Goal: Use online tool/utility: Utilize a website feature to perform a specific function

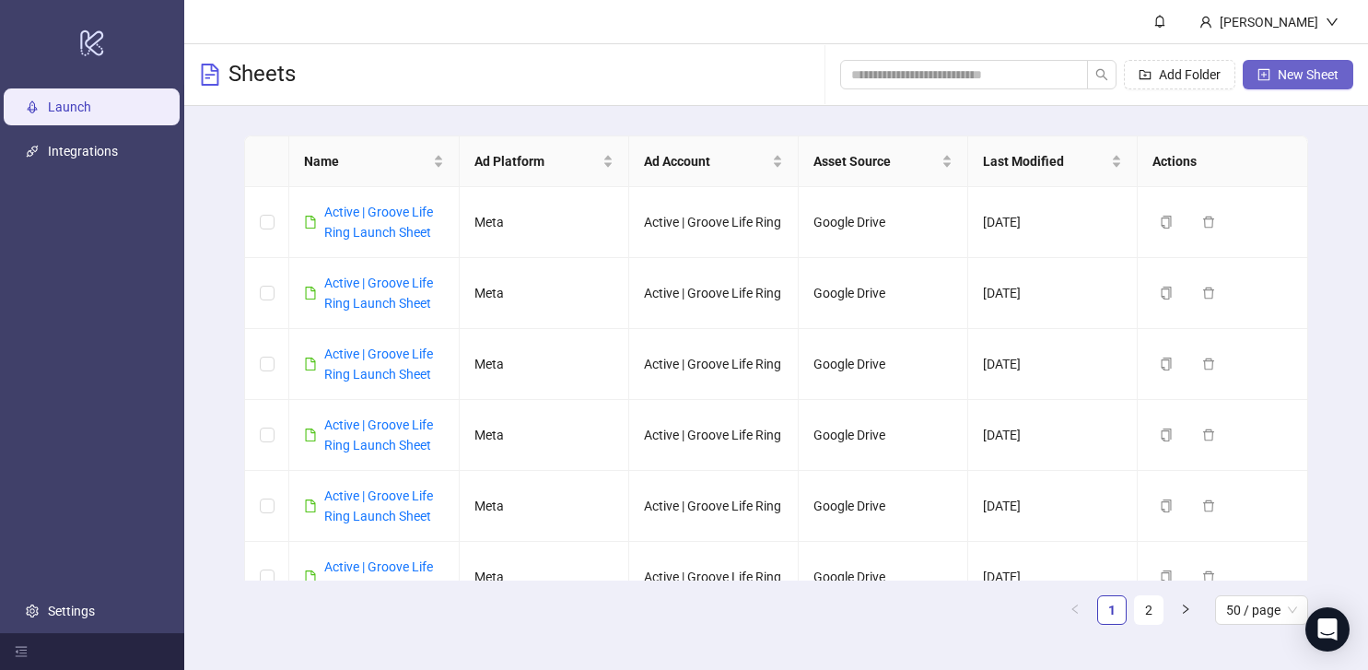
click at [1275, 76] on button "New Sheet" at bounding box center [1298, 74] width 111 height 29
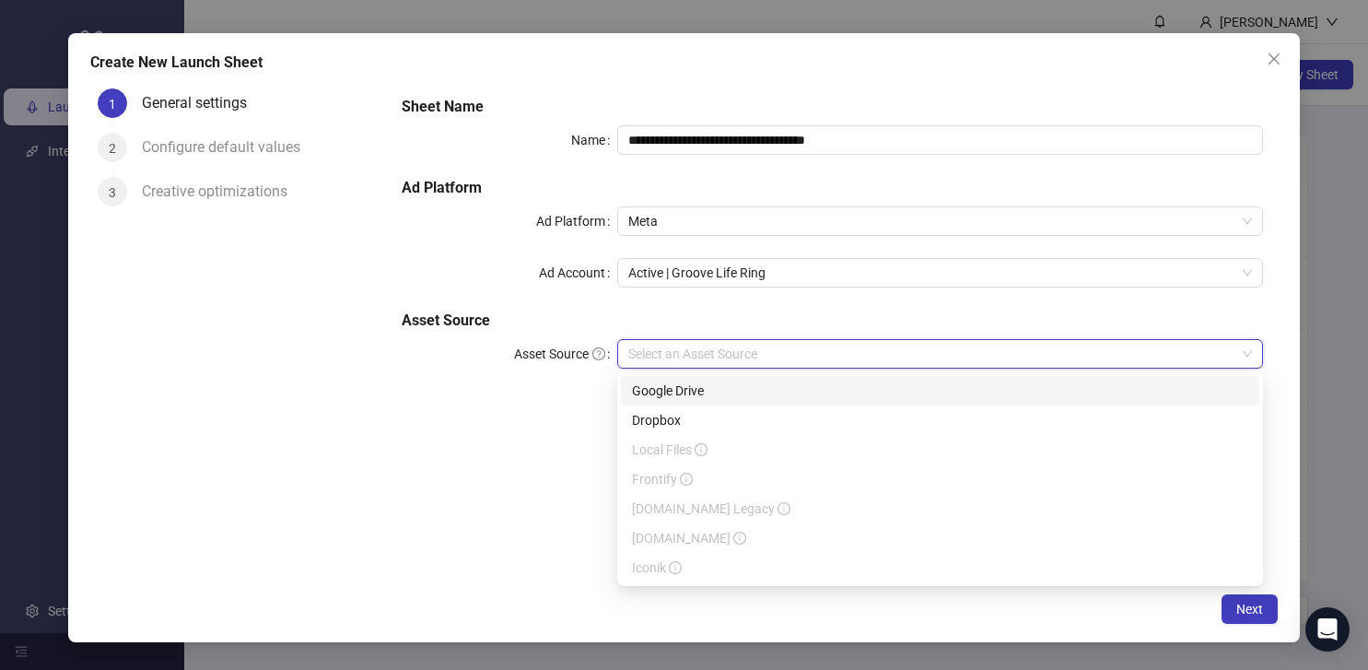
click at [701, 357] on input "Asset Source" at bounding box center [931, 354] width 607 height 28
click at [690, 392] on div "Google Drive" at bounding box center [940, 390] width 616 height 20
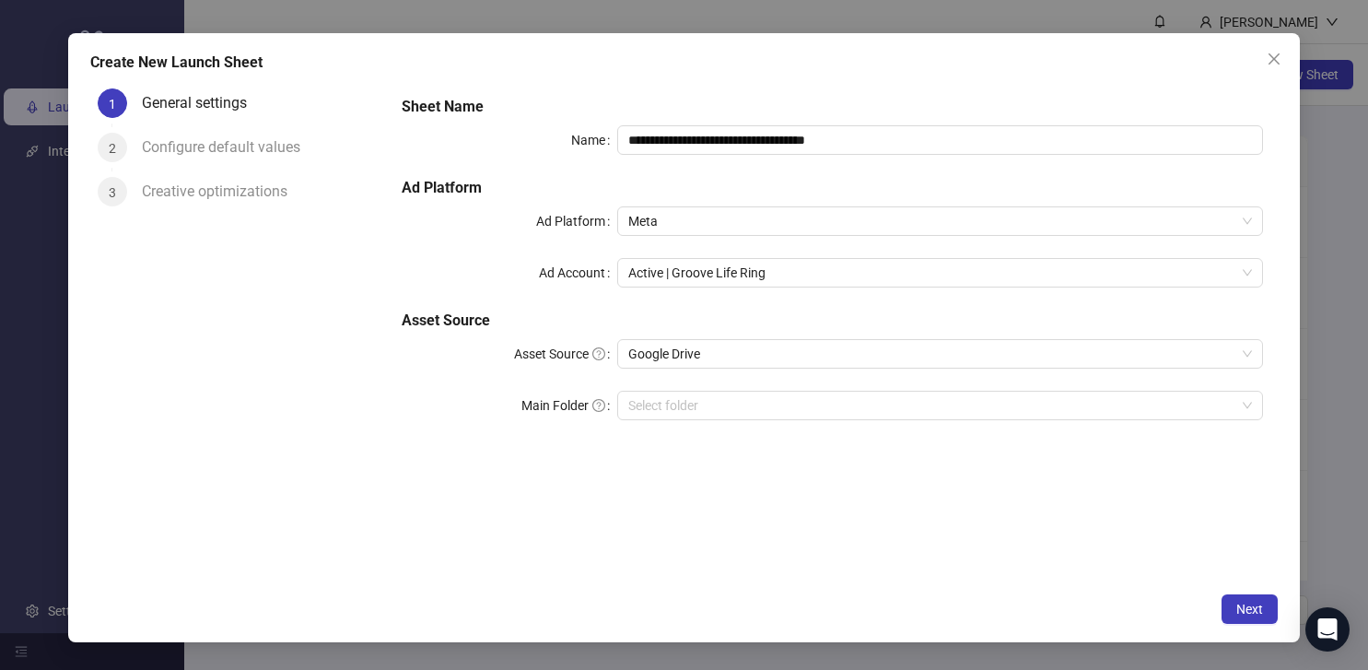
click at [562, 495] on div "**********" at bounding box center [832, 331] width 890 height 501
click at [666, 408] on input "Main Folder" at bounding box center [931, 406] width 607 height 28
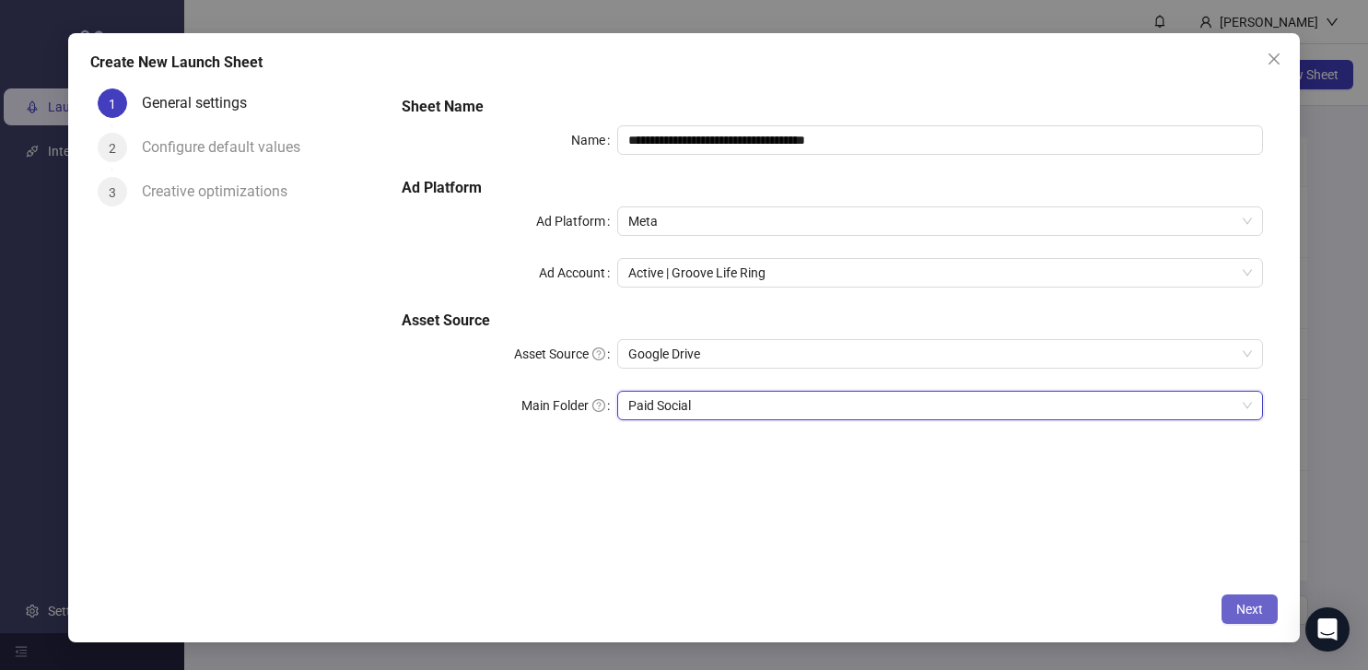
click at [1250, 602] on span "Next" at bounding box center [1249, 609] width 27 height 15
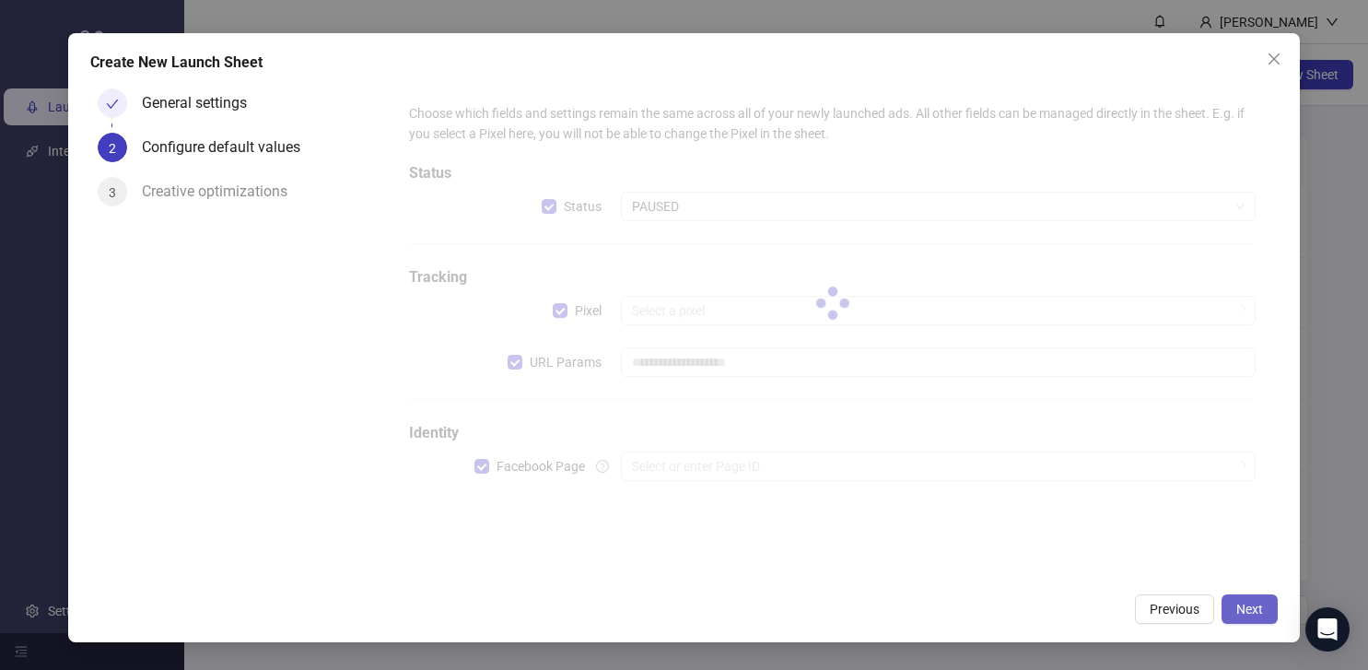
type input "**********"
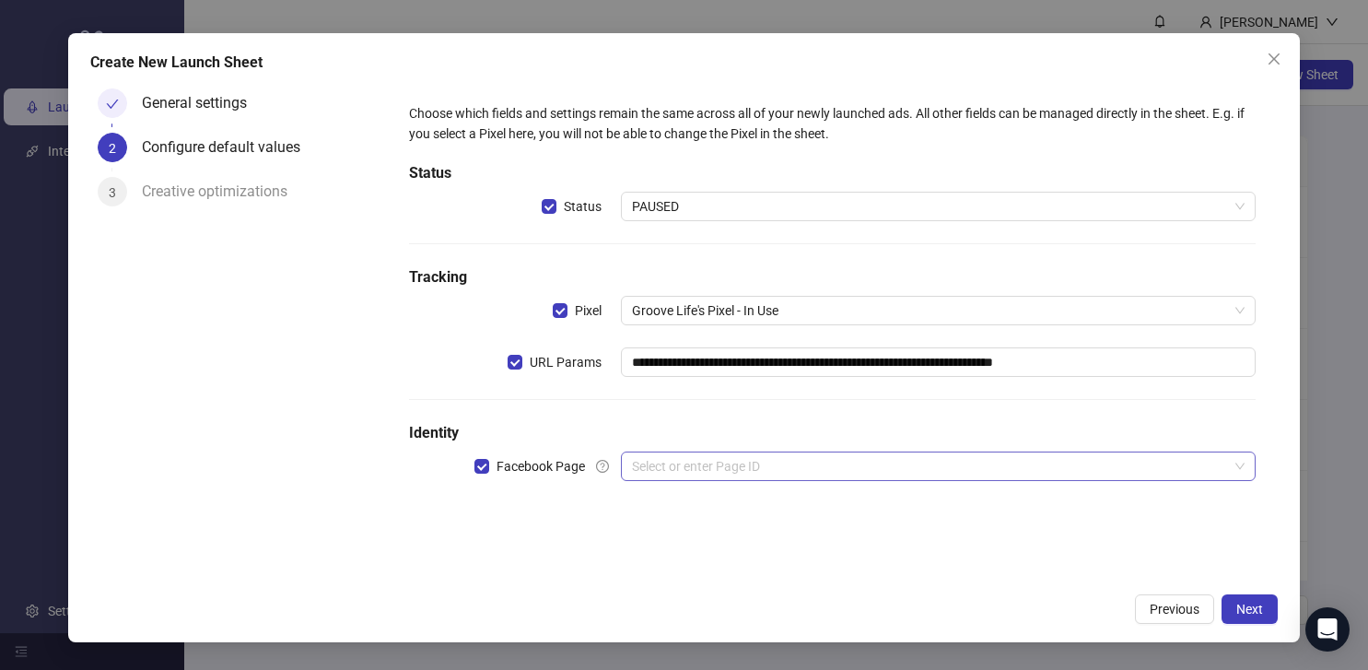
click at [970, 461] on input "search" at bounding box center [930, 466] width 596 height 28
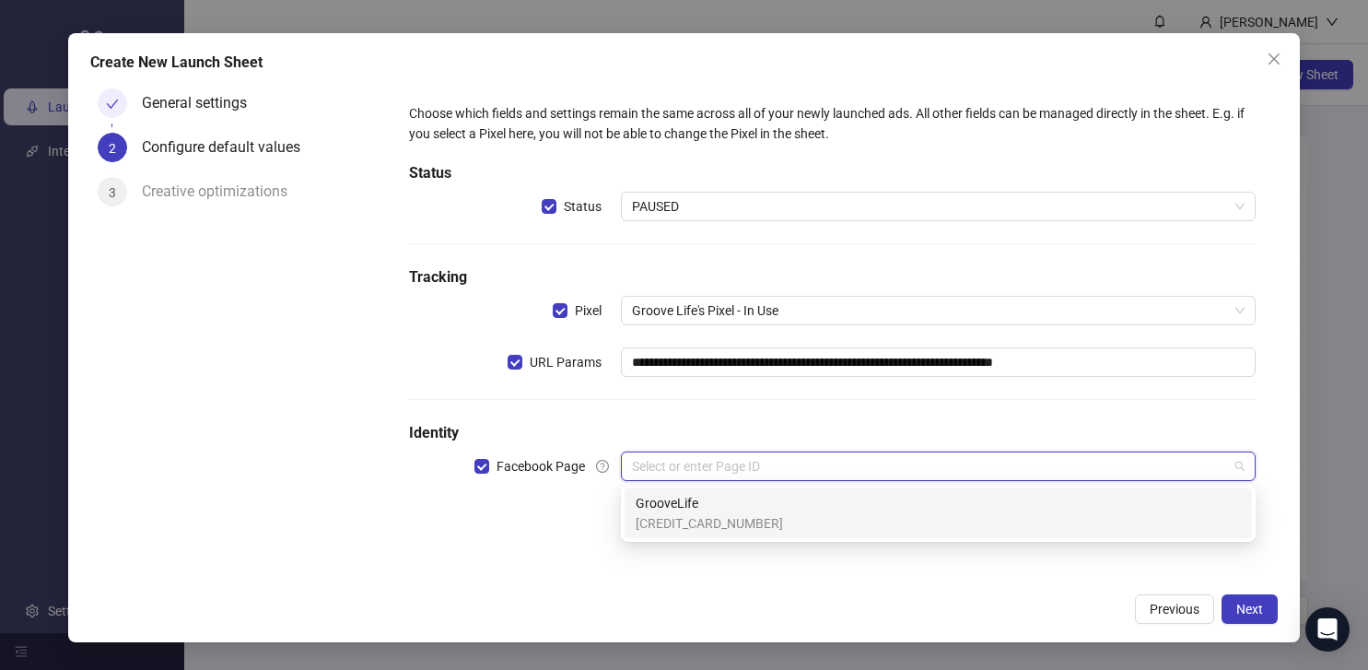
click at [952, 499] on div "GrooveLife [CREDIT_CARD_NUMBER]" at bounding box center [938, 513] width 605 height 41
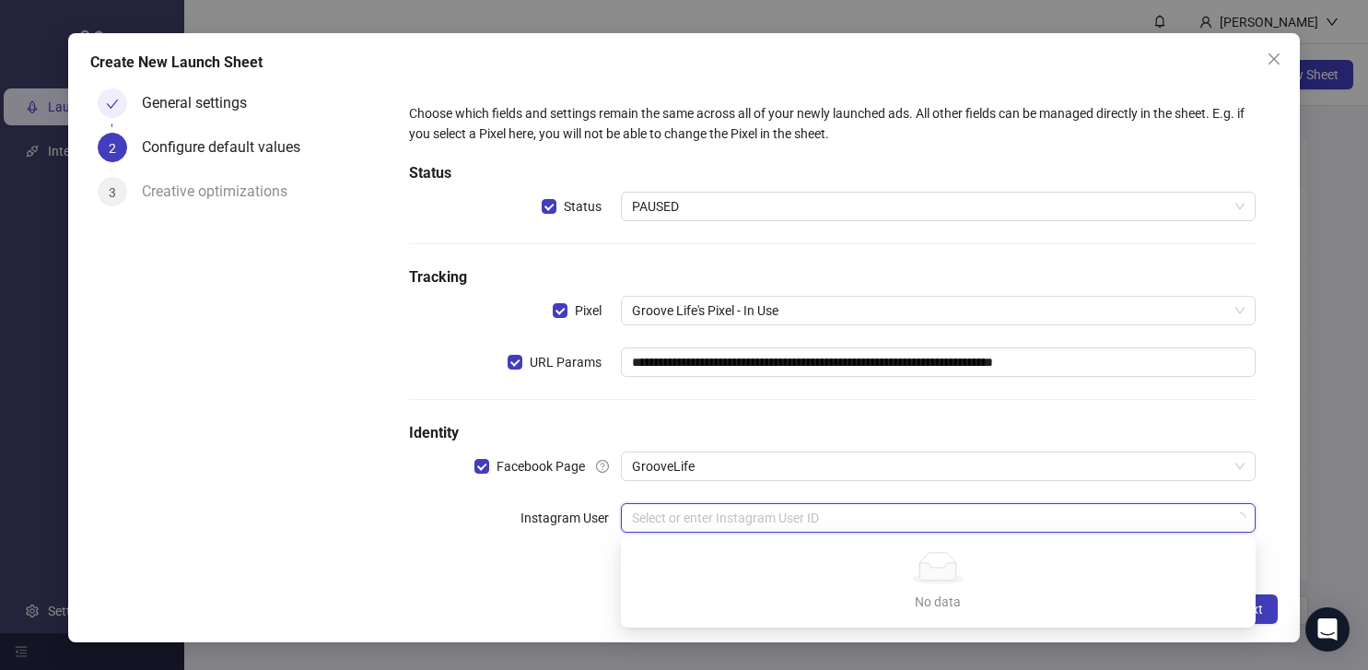
click at [952, 520] on input "search" at bounding box center [930, 518] width 596 height 28
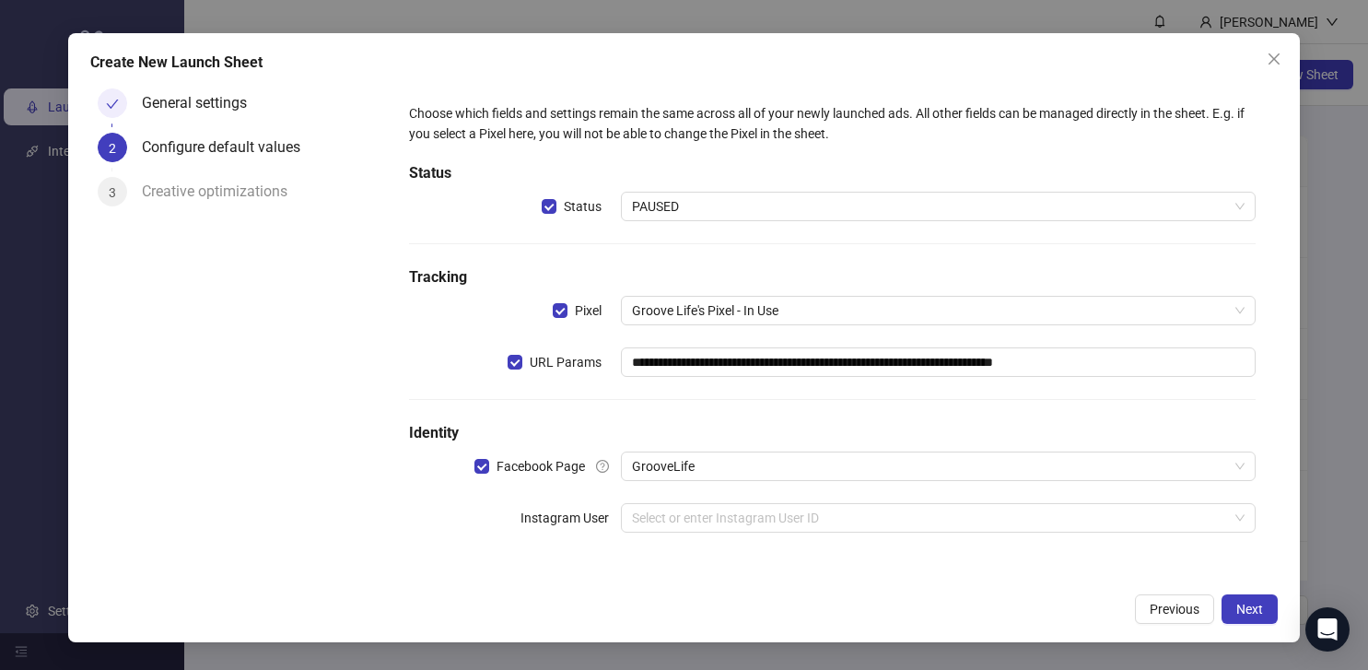
click at [924, 491] on div "**********" at bounding box center [832, 328] width 860 height 465
click at [919, 524] on input "search" at bounding box center [930, 518] width 596 height 28
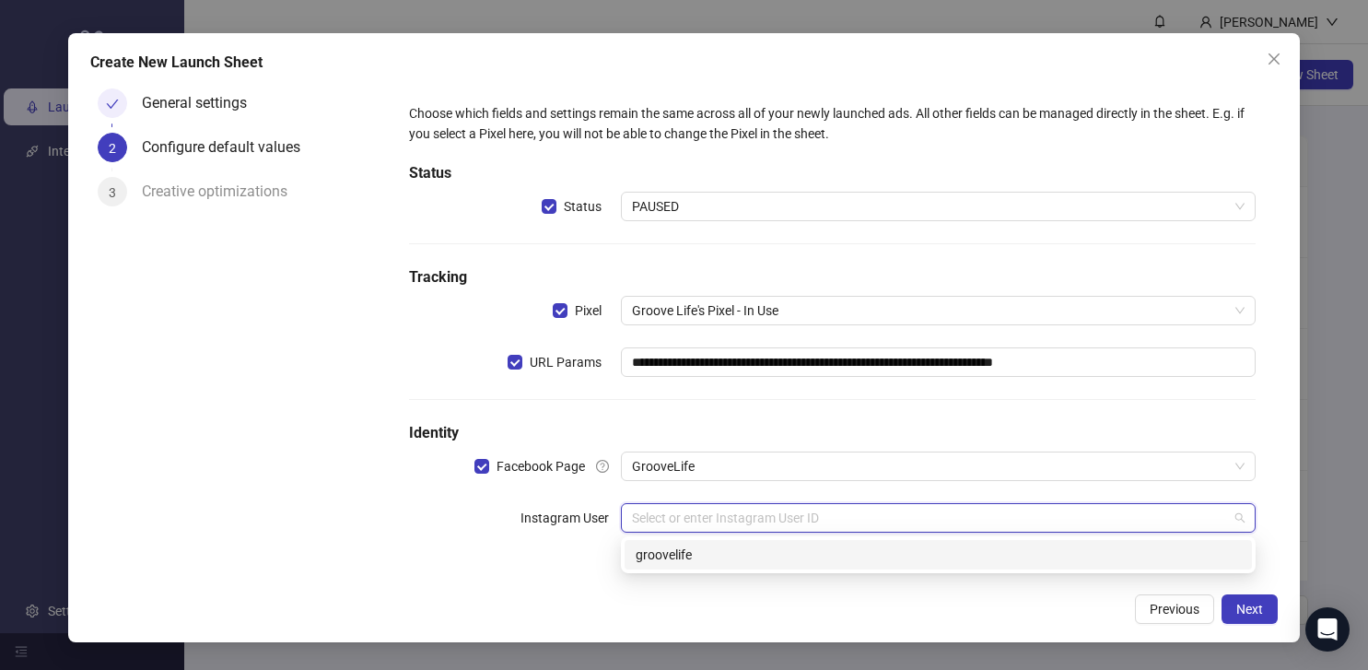
click at [919, 557] on div "groovelife" at bounding box center [938, 554] width 605 height 20
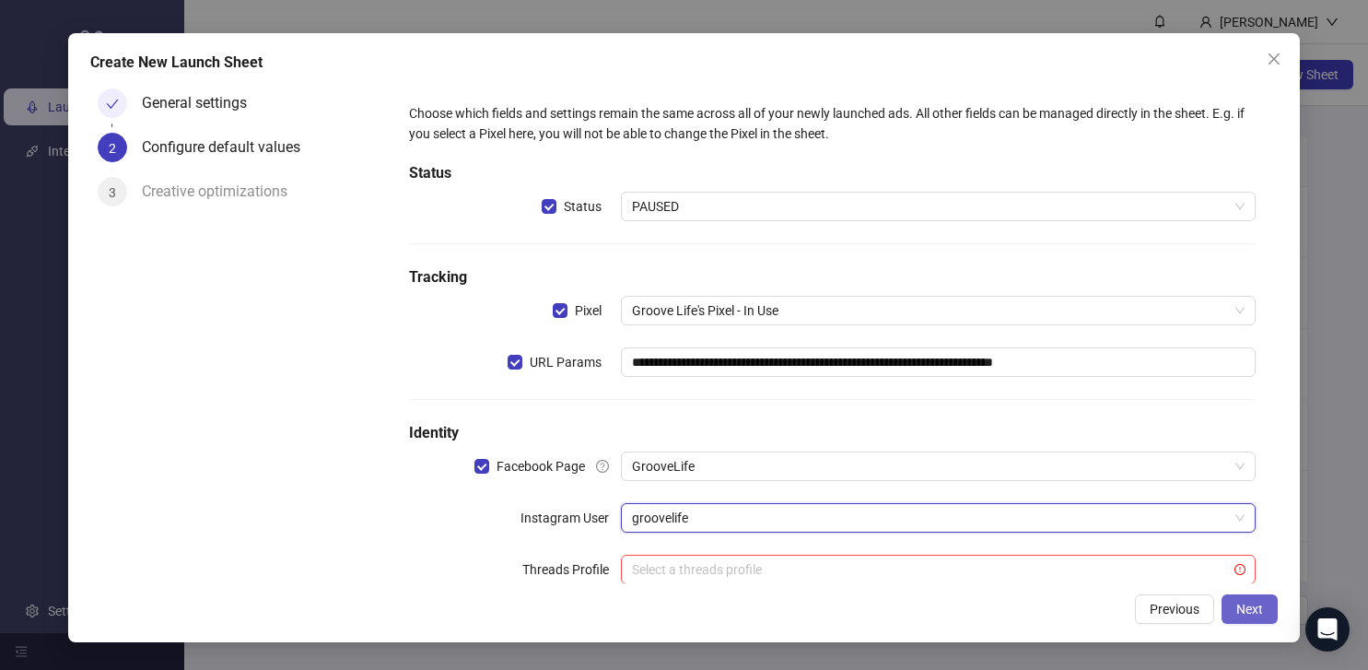
click at [1256, 621] on button "Next" at bounding box center [1250, 608] width 56 height 29
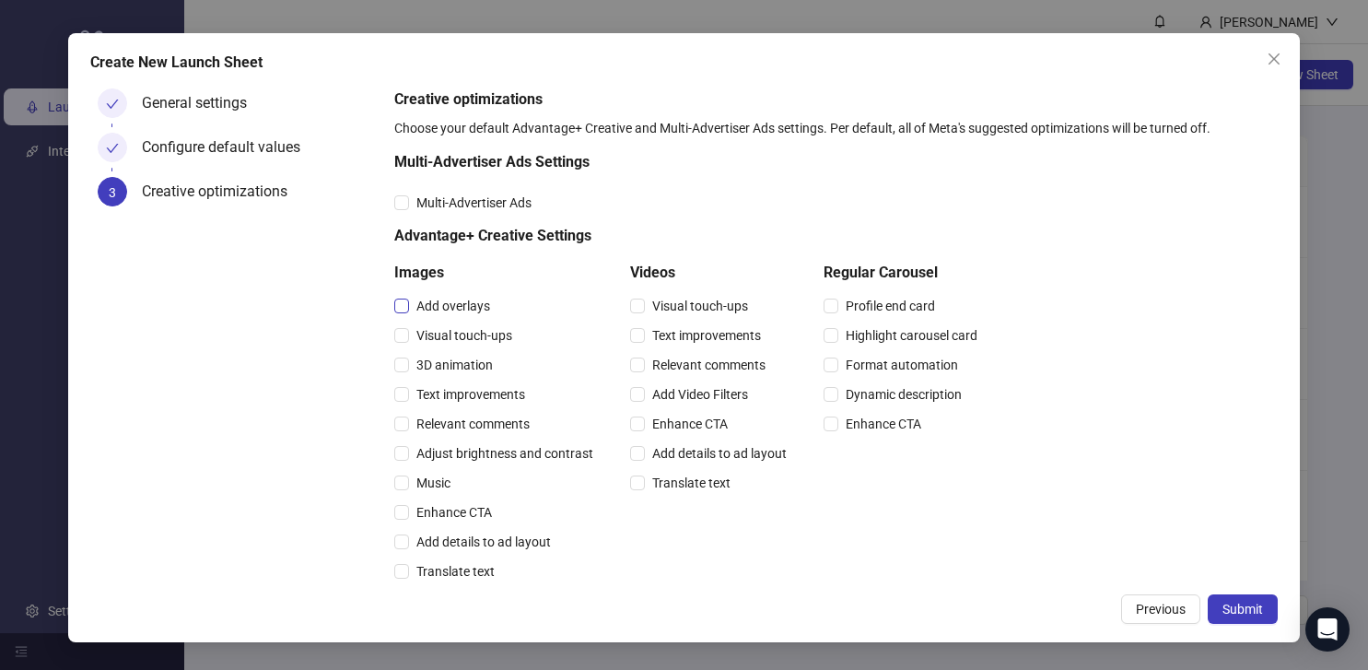
click at [461, 311] on span "Add overlays" at bounding box center [453, 306] width 88 height 20
click at [462, 343] on span "Visual touch-ups" at bounding box center [464, 335] width 111 height 20
click at [462, 364] on span "3D animation" at bounding box center [454, 365] width 91 height 20
click at [462, 387] on span "Text improvements" at bounding box center [470, 394] width 123 height 20
click at [462, 427] on span "Relevant comments" at bounding box center [473, 424] width 128 height 20
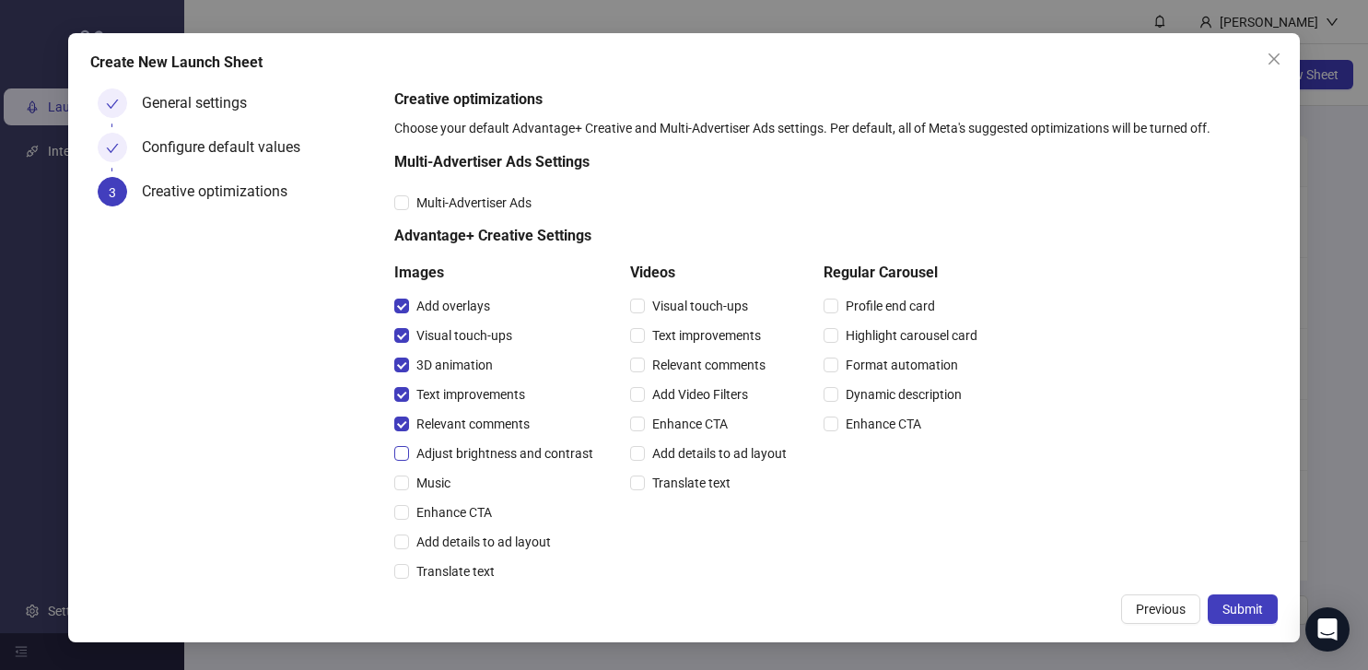
click at [462, 449] on span "Adjust brightness and contrast" at bounding box center [505, 453] width 192 height 20
click at [438, 486] on span "Music" at bounding box center [433, 483] width 49 height 20
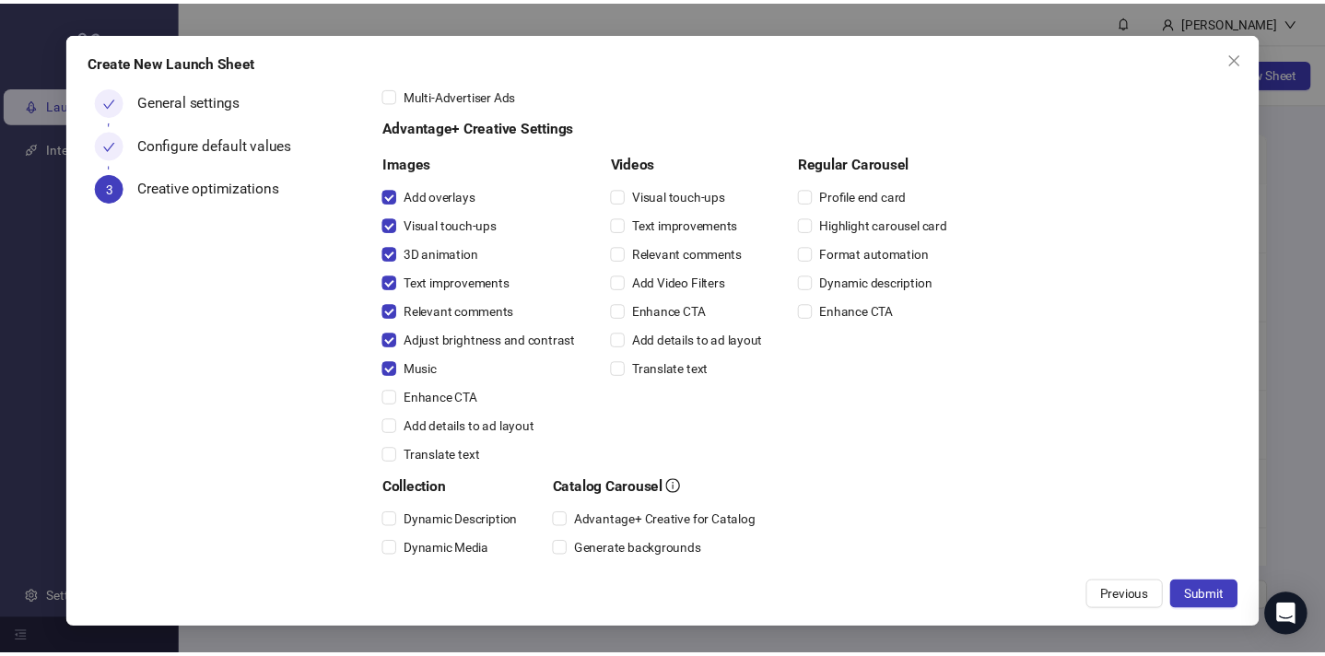
scroll to position [133, 0]
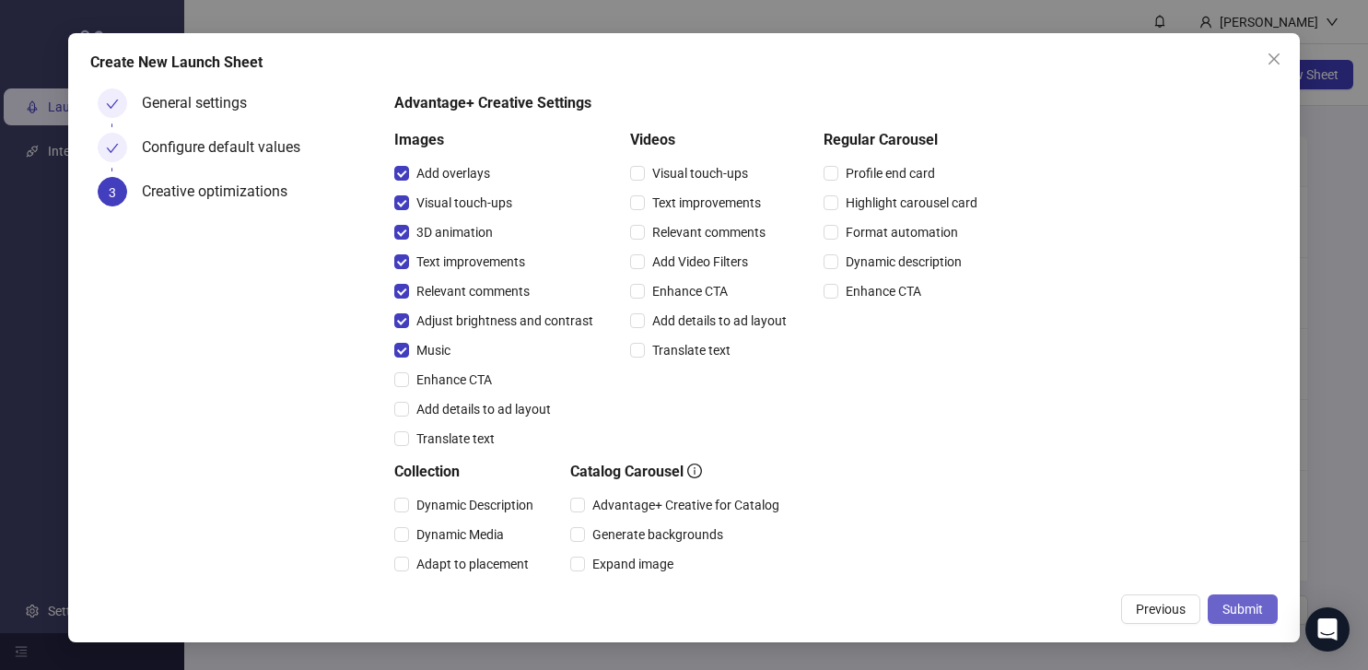
click at [1249, 595] on button "Submit" at bounding box center [1243, 608] width 70 height 29
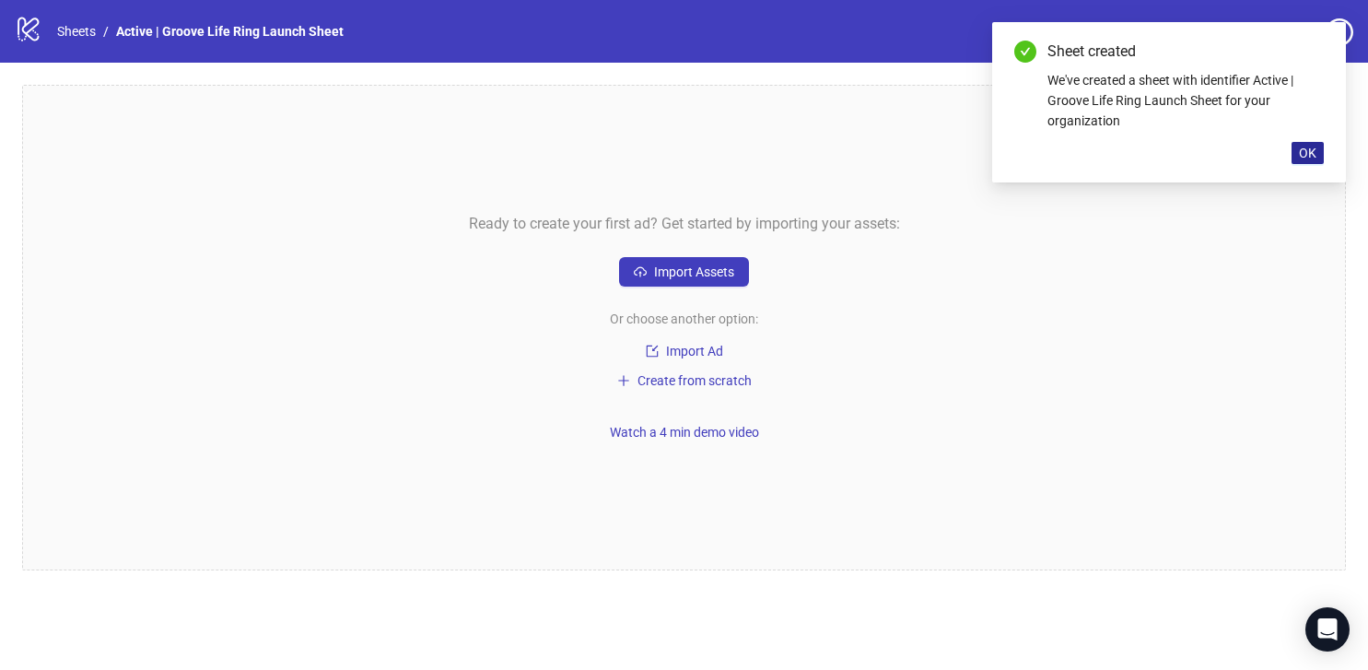
click at [1315, 144] on button "OK" at bounding box center [1308, 153] width 32 height 22
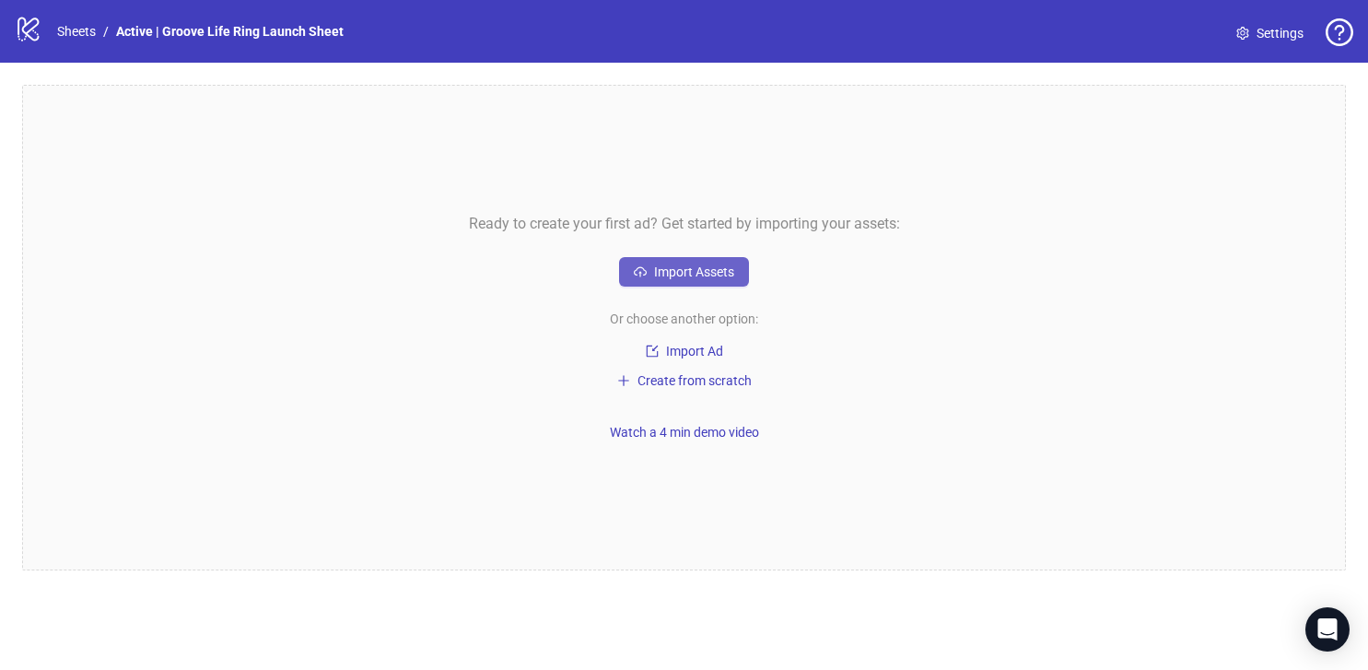
click at [699, 276] on span "Import Assets" at bounding box center [694, 271] width 80 height 15
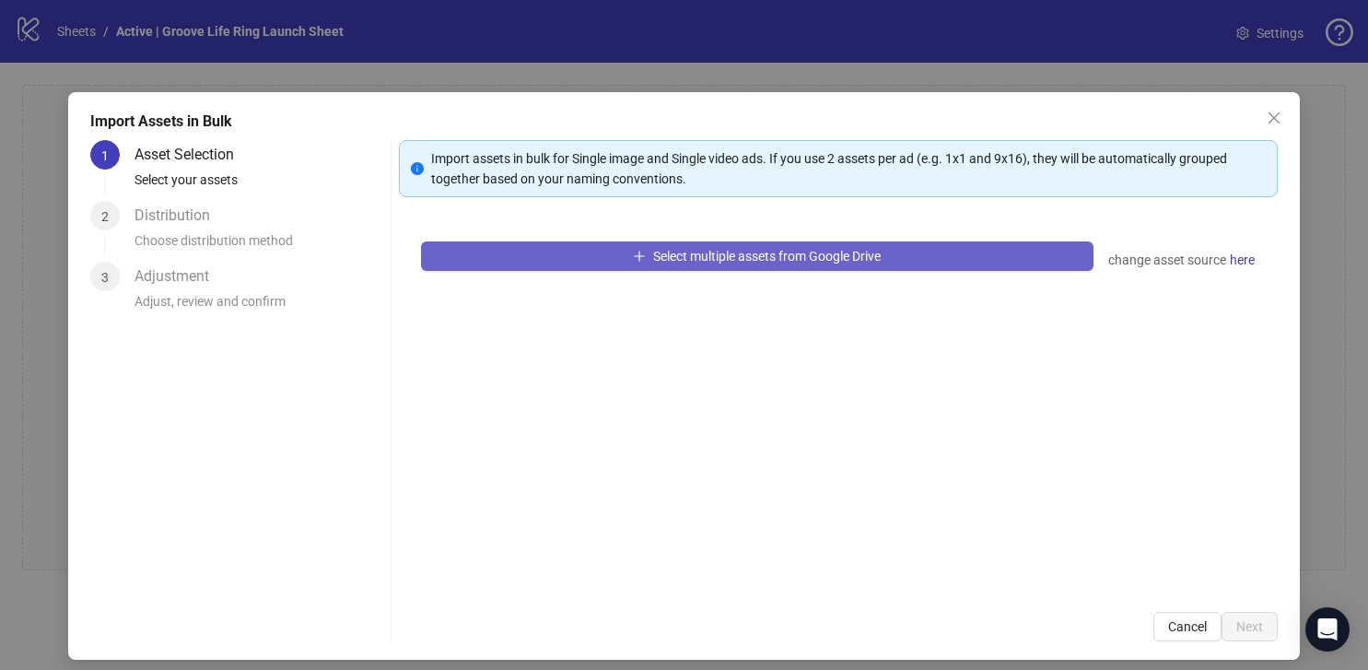
click at [740, 262] on span "Select multiple assets from Google Drive" at bounding box center [767, 256] width 228 height 15
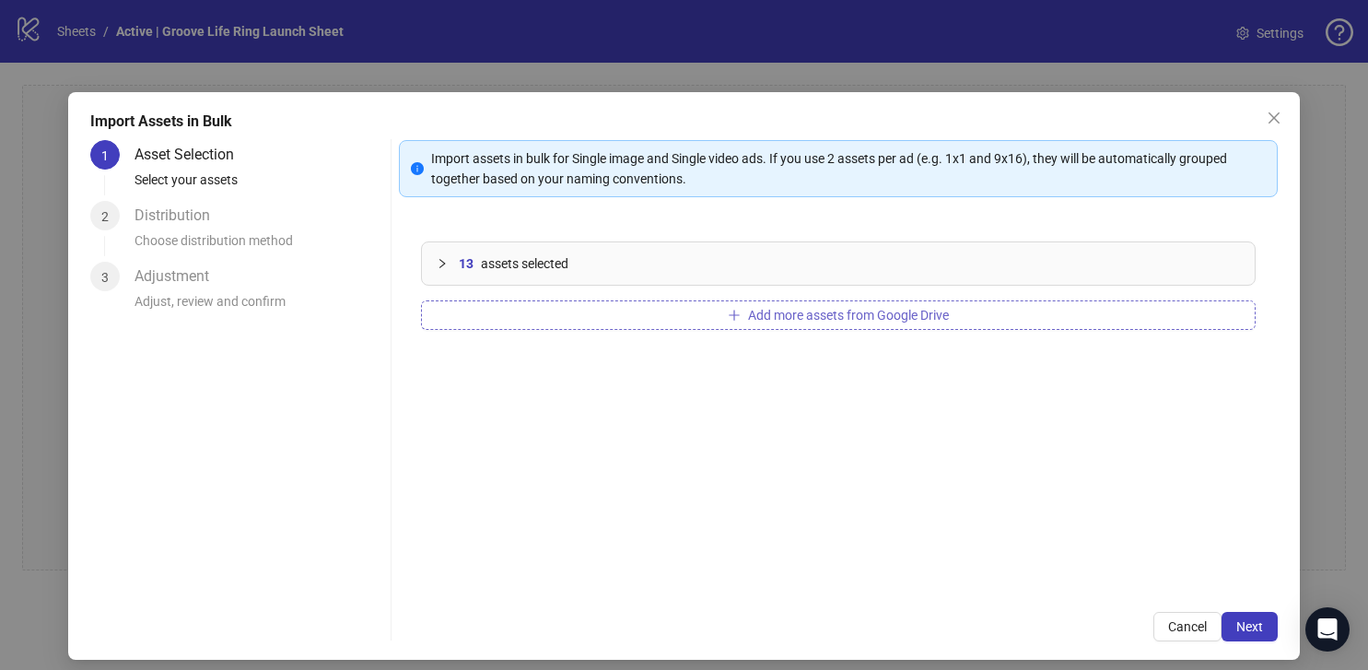
click at [867, 325] on button "Add more assets from Google Drive" at bounding box center [838, 314] width 835 height 29
click at [1264, 634] on button "Next" at bounding box center [1250, 626] width 56 height 29
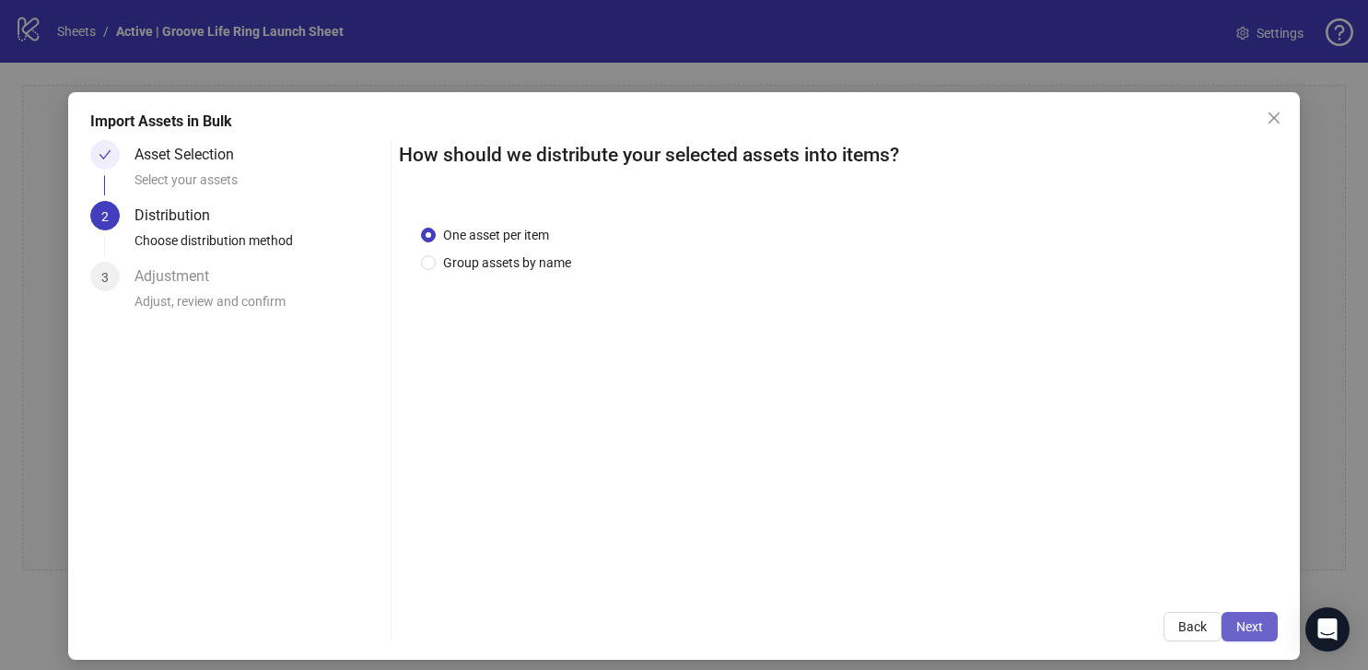
click at [1255, 627] on span "Next" at bounding box center [1249, 626] width 27 height 15
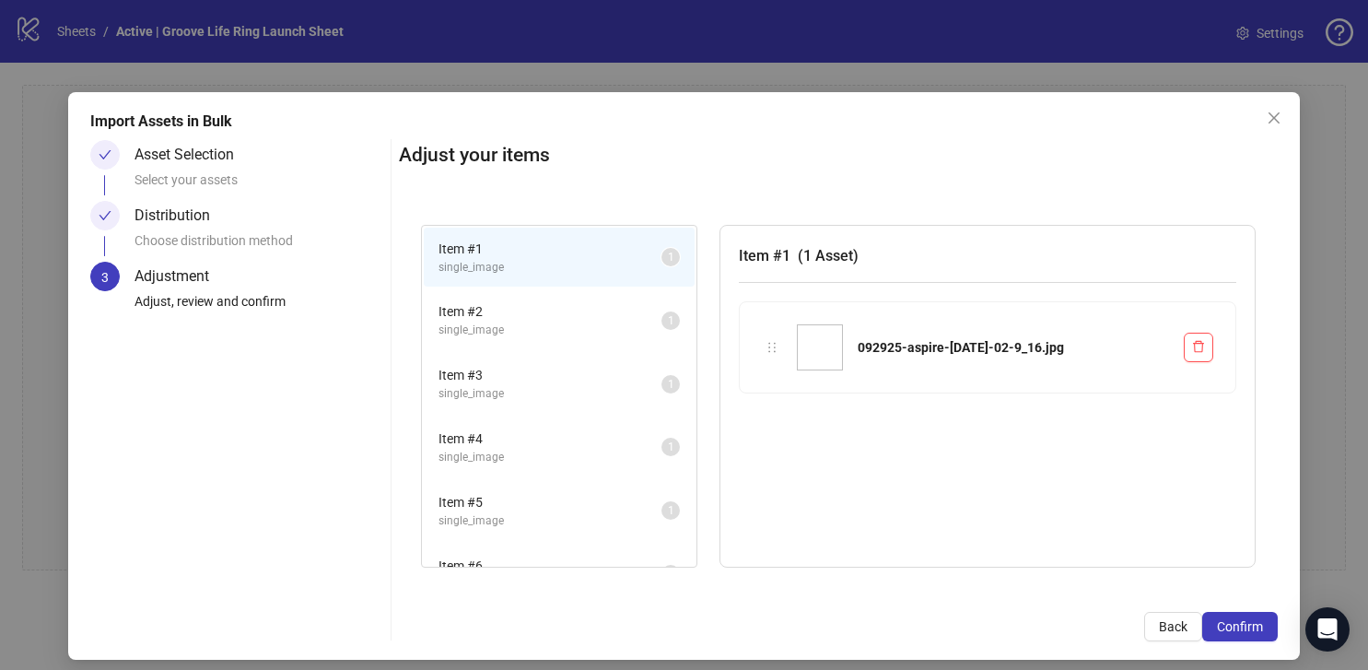
click at [1255, 627] on span "Confirm" at bounding box center [1240, 626] width 46 height 15
